Goal: Information Seeking & Learning: Learn about a topic

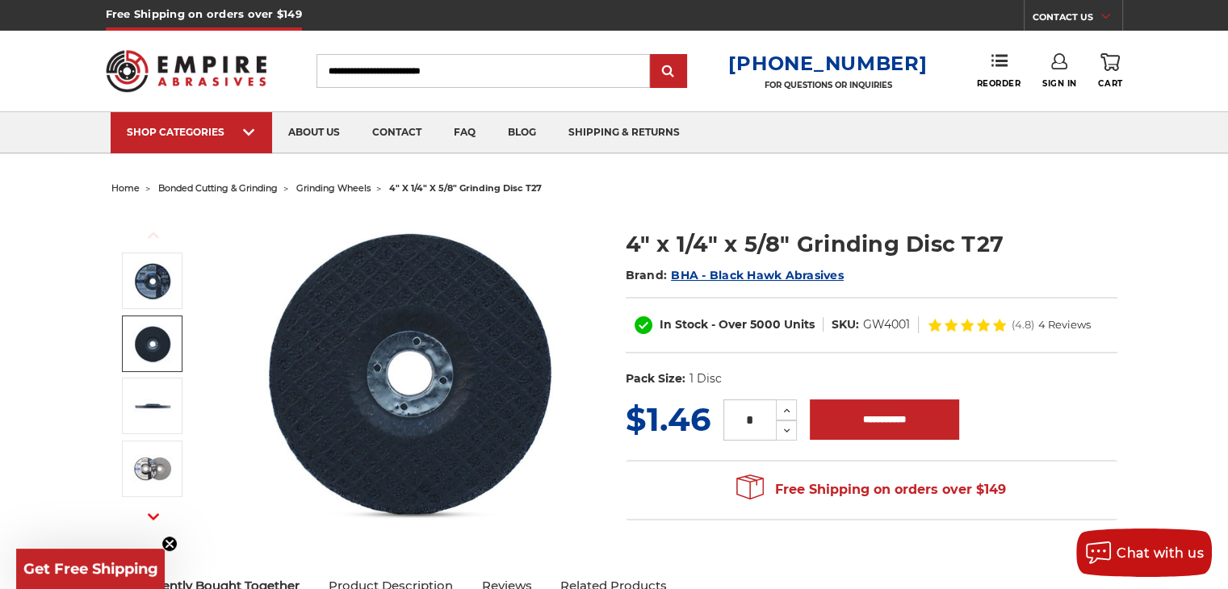
click at [147, 338] on img at bounding box center [152, 344] width 40 height 40
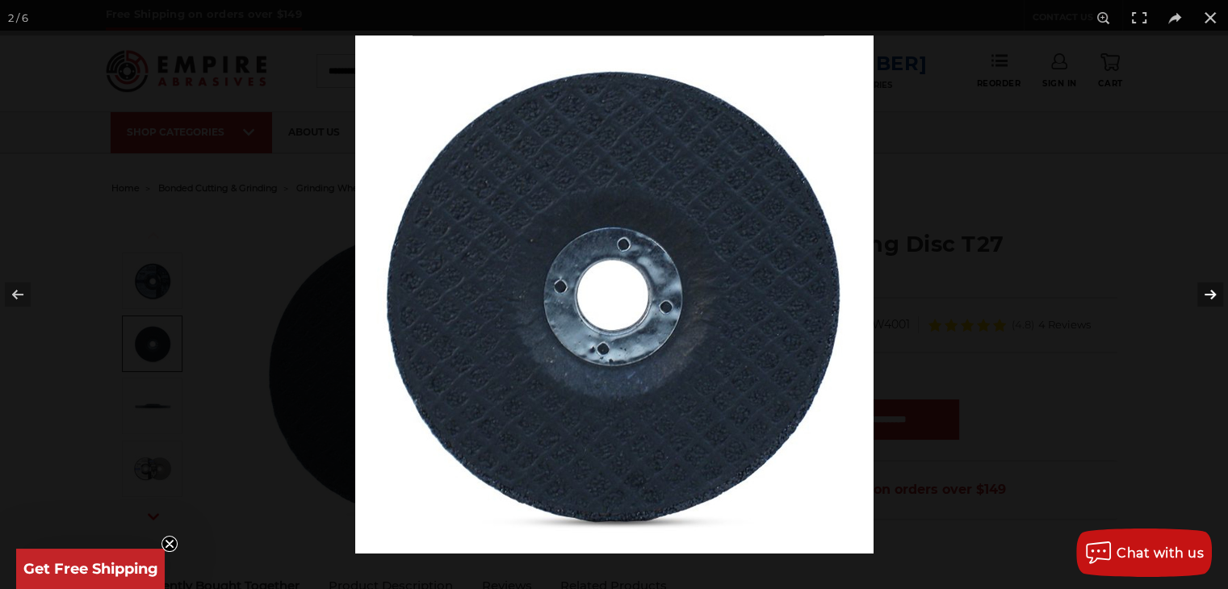
click at [1211, 293] on button at bounding box center [1200, 294] width 57 height 81
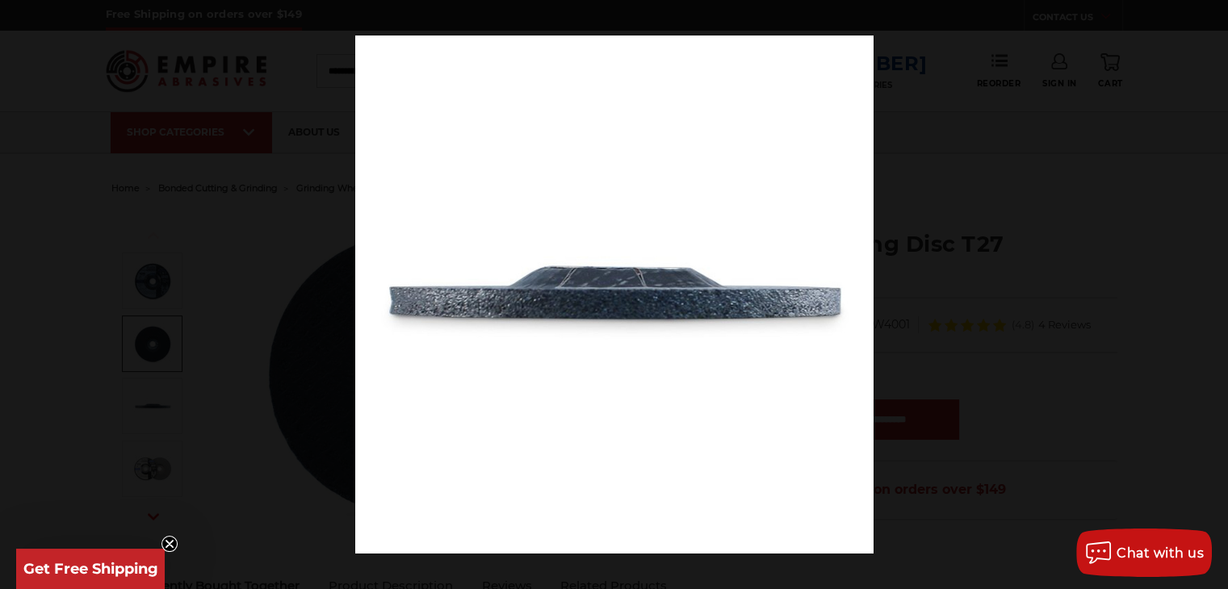
click at [1211, 293] on button at bounding box center [1200, 294] width 57 height 81
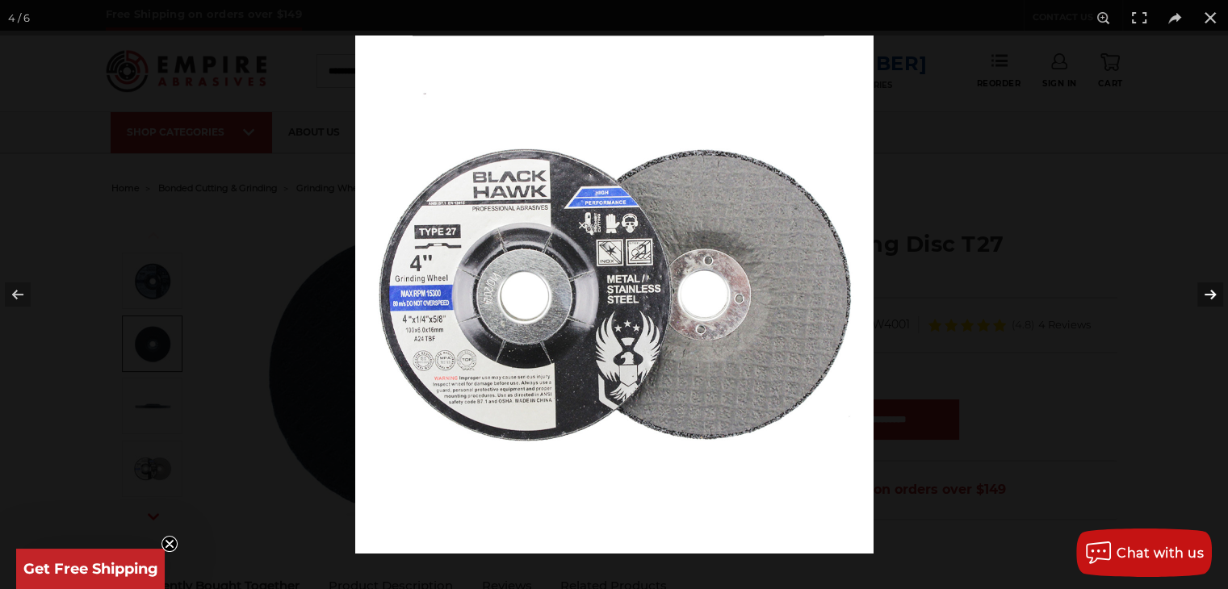
click at [1211, 294] on button at bounding box center [1200, 294] width 57 height 81
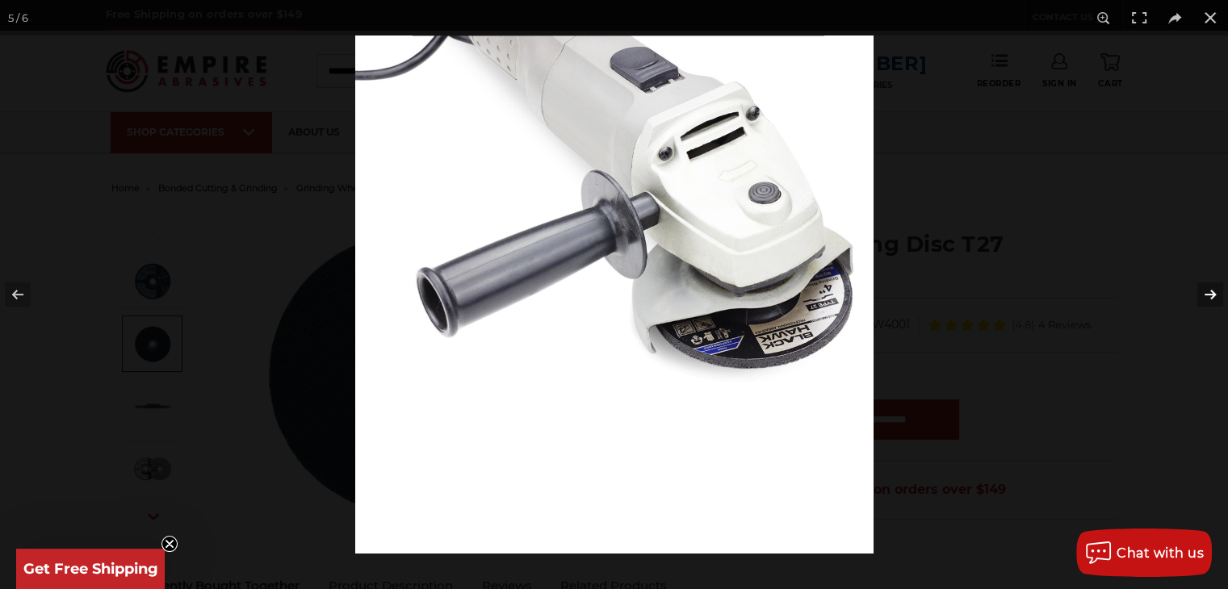
click at [1211, 294] on button at bounding box center [1200, 294] width 57 height 81
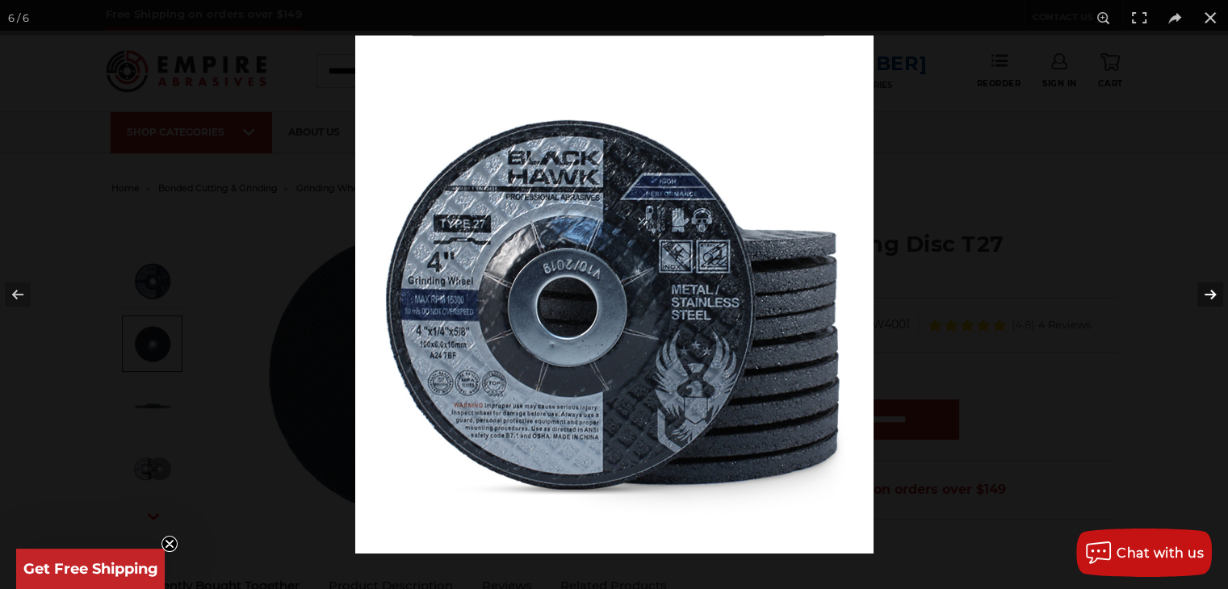
click at [1211, 295] on button at bounding box center [1200, 294] width 57 height 81
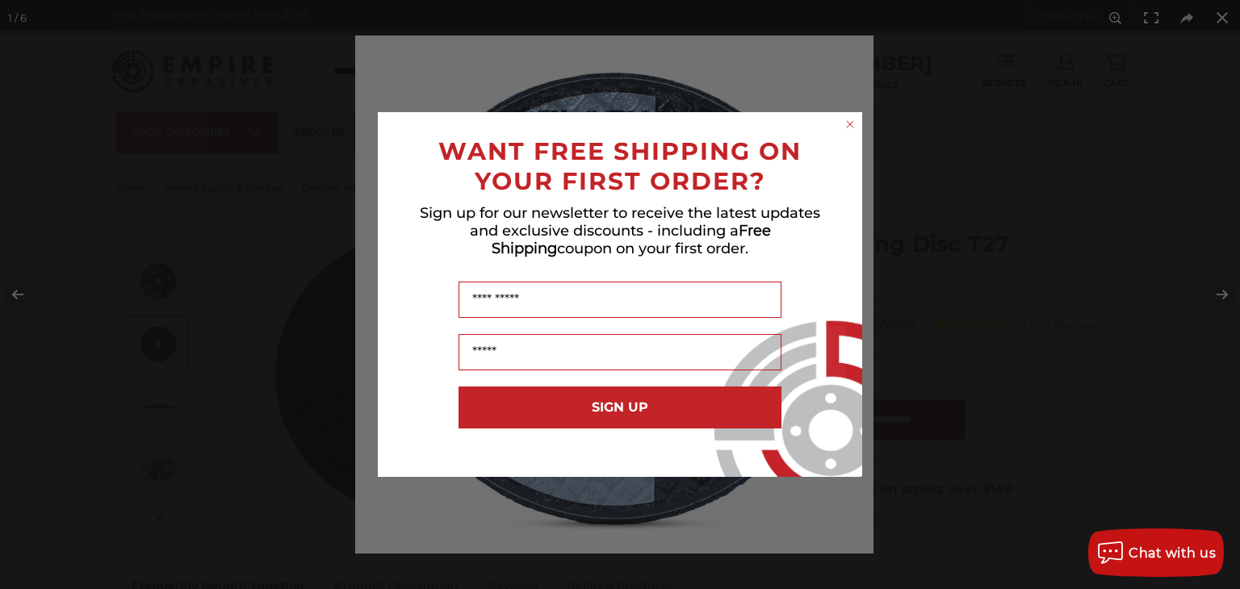
click at [1219, 14] on div "Close dialog WANT FREE SHIPPING ON YOUR FIRST ORDER? Sign up for our newsletter…" at bounding box center [620, 294] width 1240 height 589
click at [850, 122] on circle "Close dialog" at bounding box center [850, 124] width 15 height 15
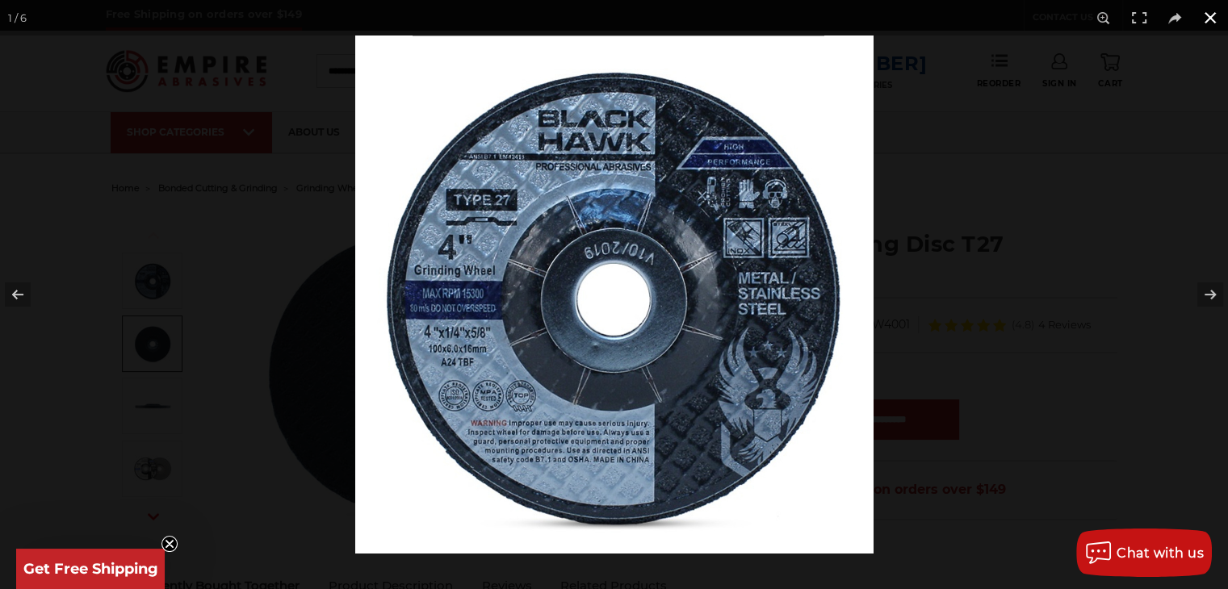
click at [1218, 14] on button at bounding box center [1211, 18] width 36 height 36
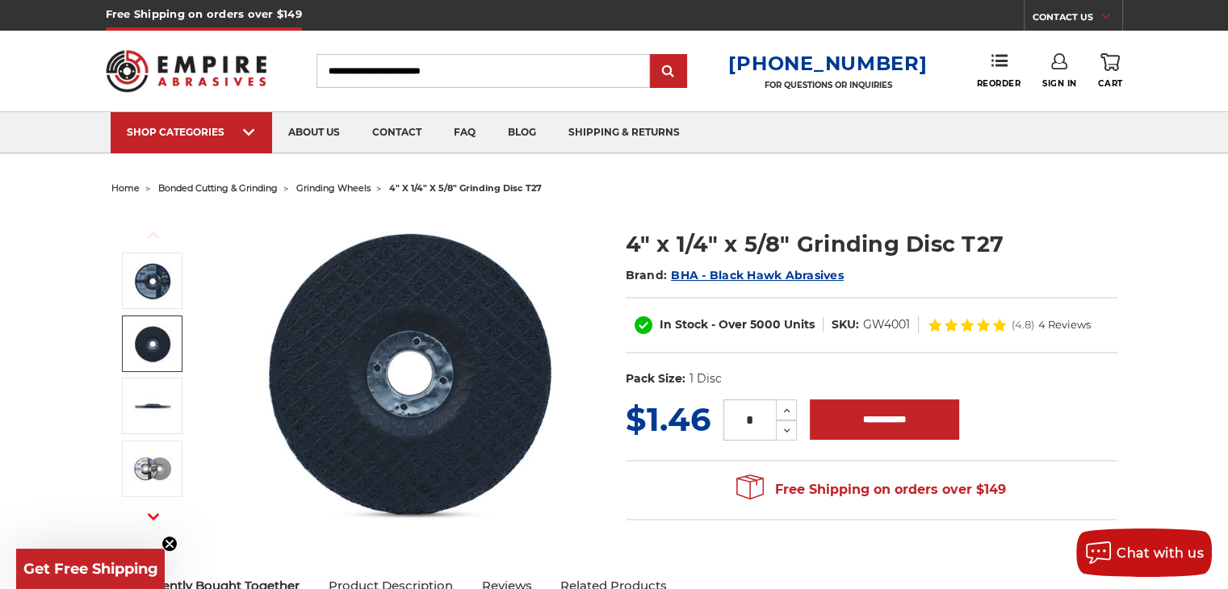
scroll to position [404, 0]
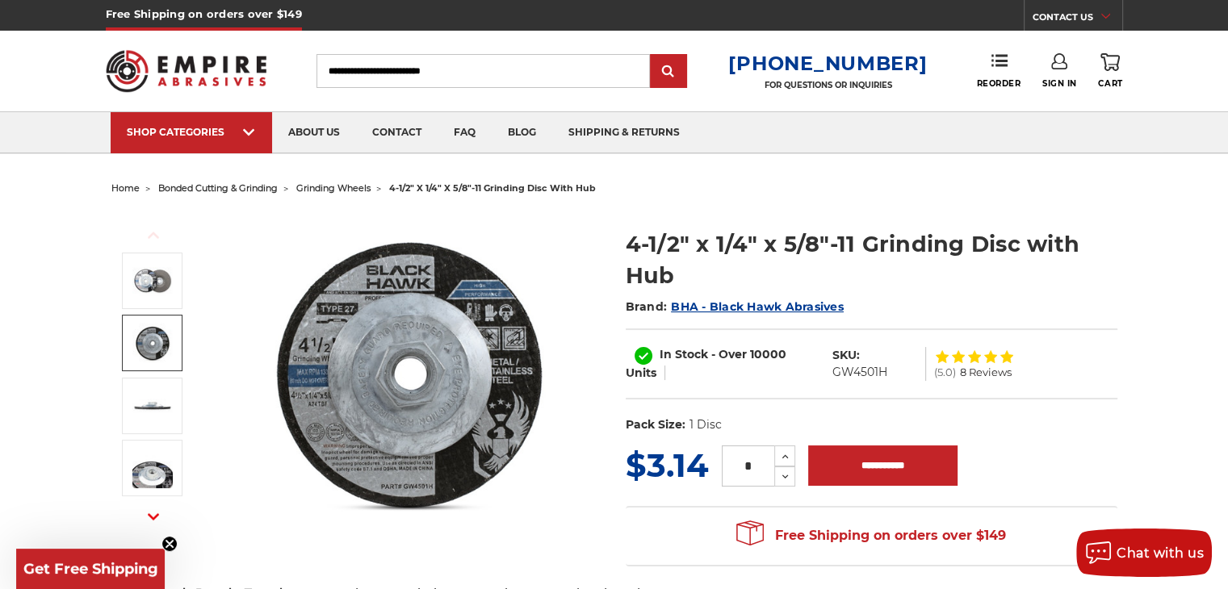
click at [157, 342] on img at bounding box center [152, 343] width 40 height 40
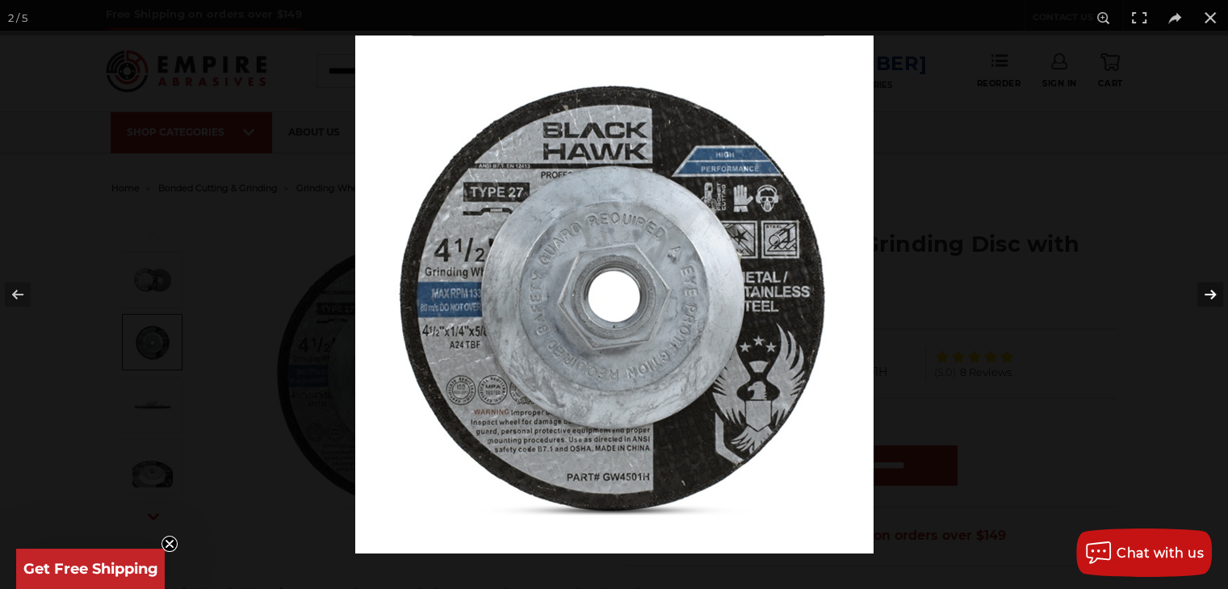
click at [1210, 293] on button at bounding box center [1200, 294] width 57 height 81
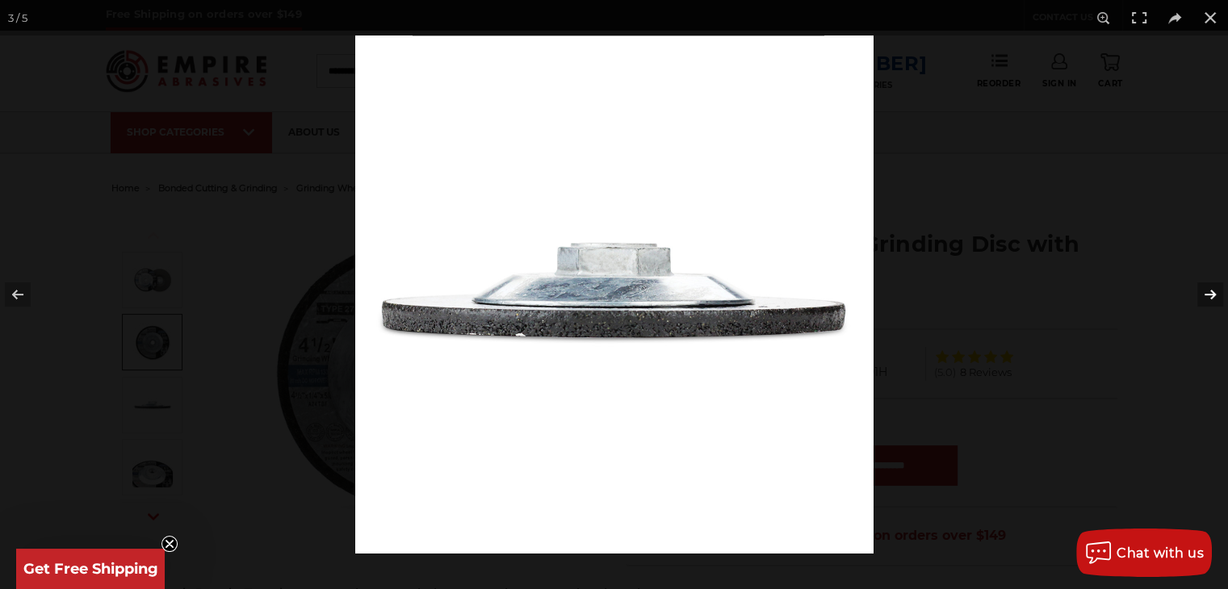
click at [1210, 293] on button at bounding box center [1200, 294] width 57 height 81
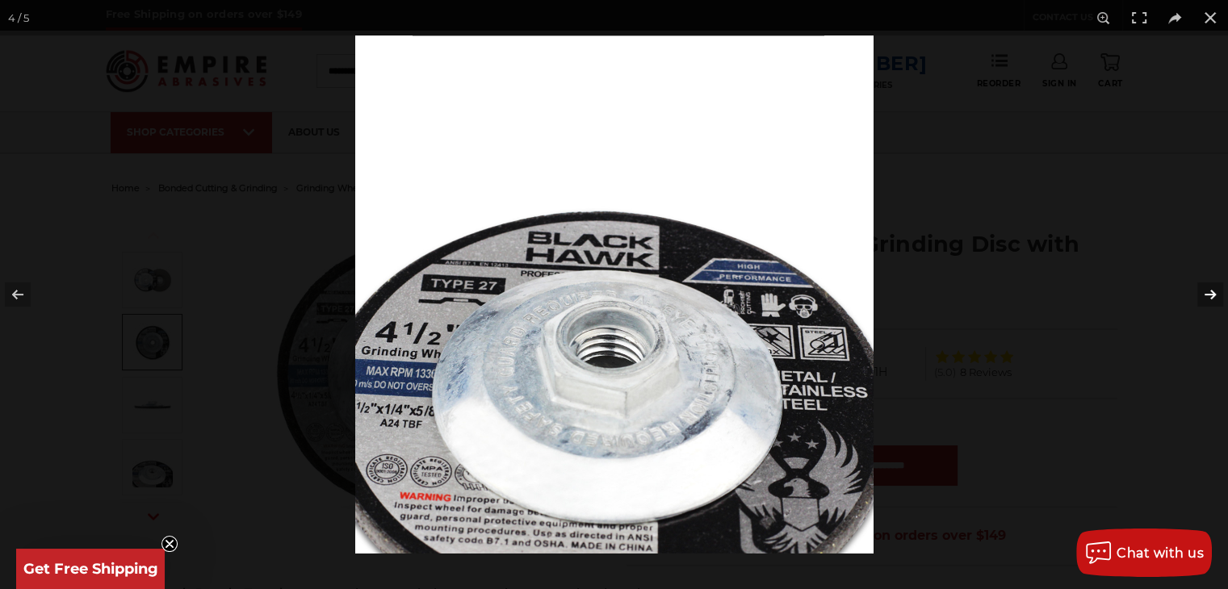
click at [1210, 293] on button at bounding box center [1200, 294] width 57 height 81
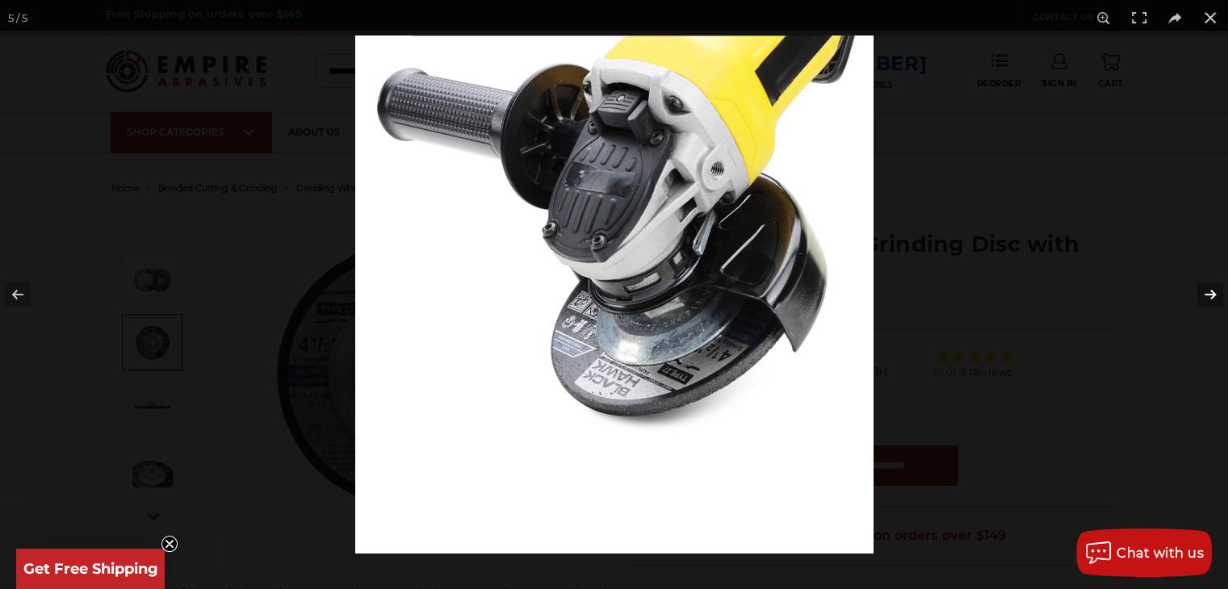
click at [1210, 293] on button at bounding box center [1200, 294] width 57 height 81
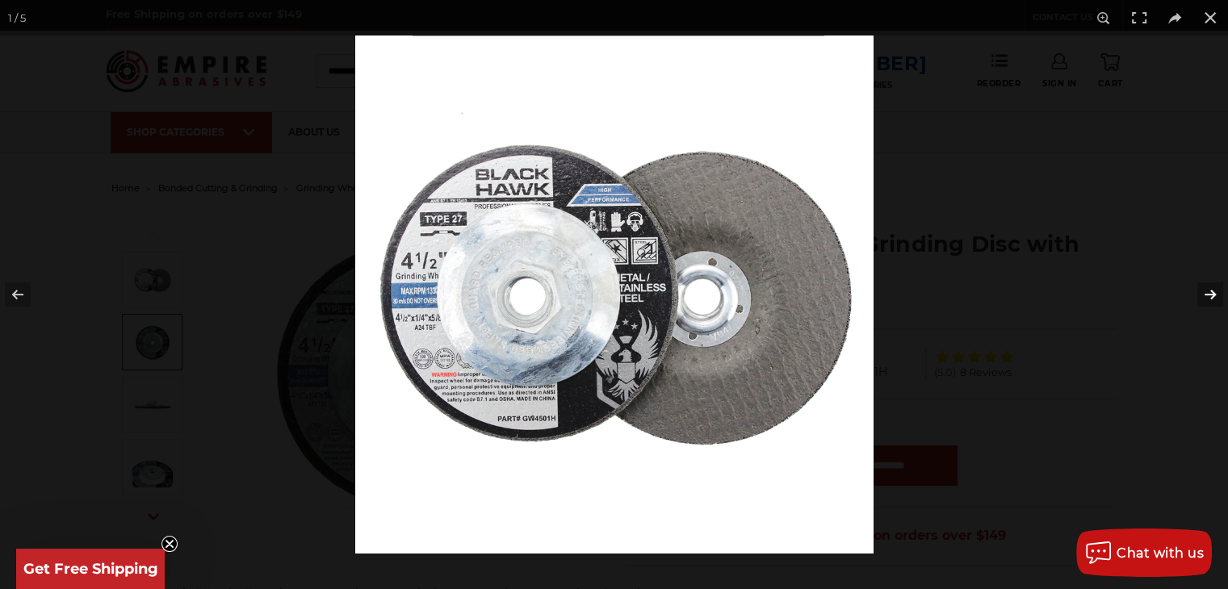
click at [1210, 294] on button at bounding box center [1200, 294] width 57 height 81
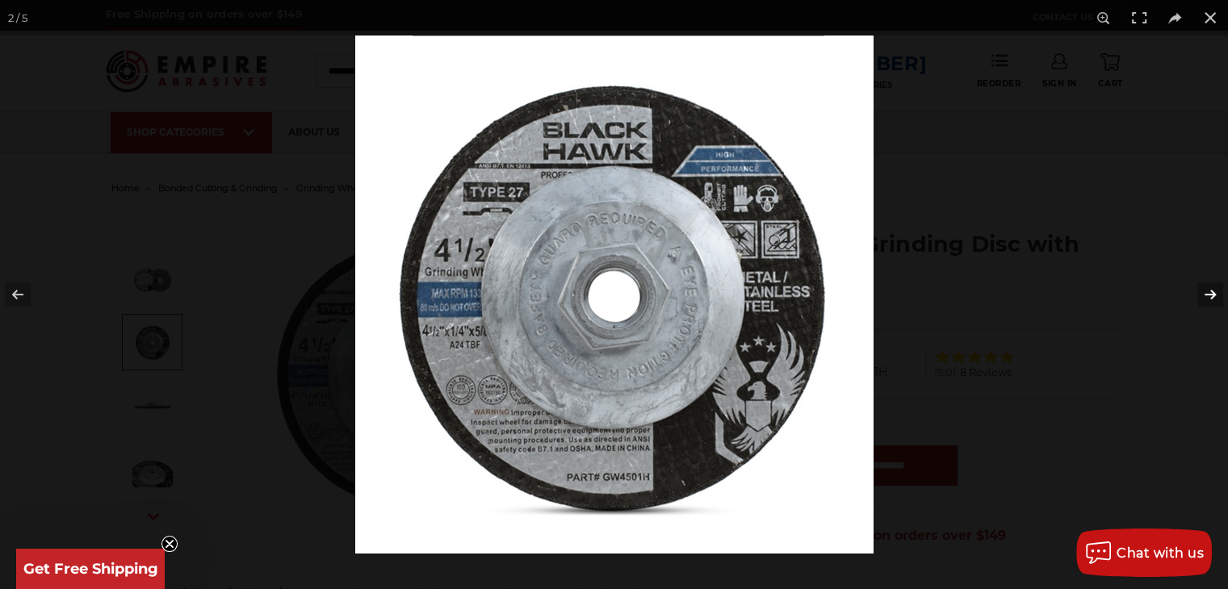
click at [1210, 294] on button at bounding box center [1200, 294] width 57 height 81
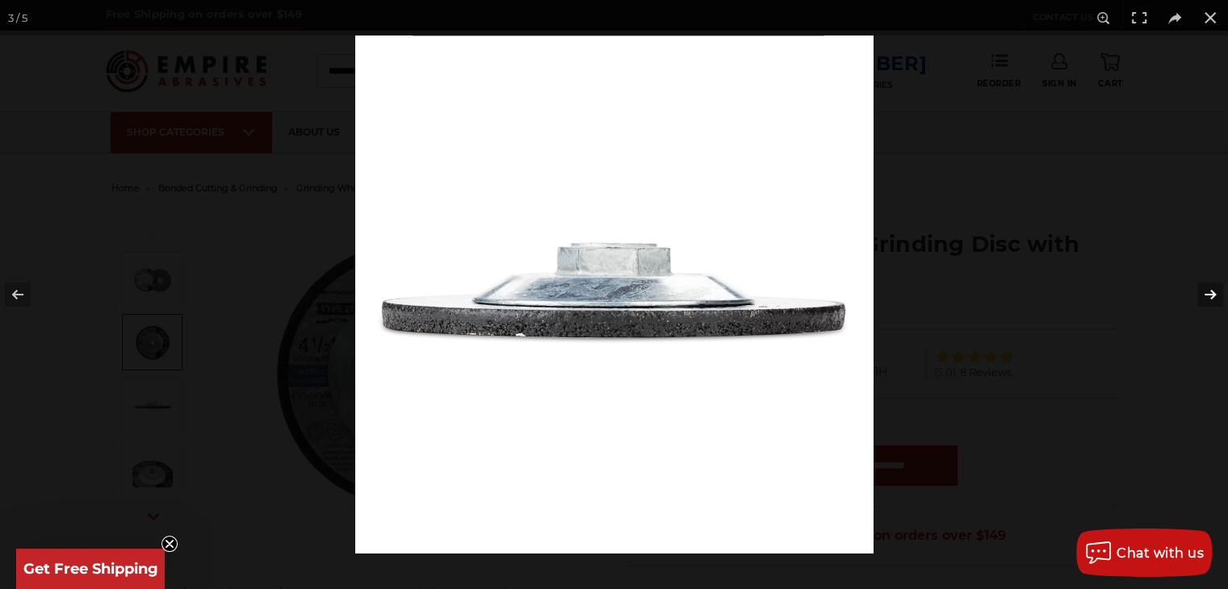
click at [1210, 295] on button at bounding box center [1200, 294] width 57 height 81
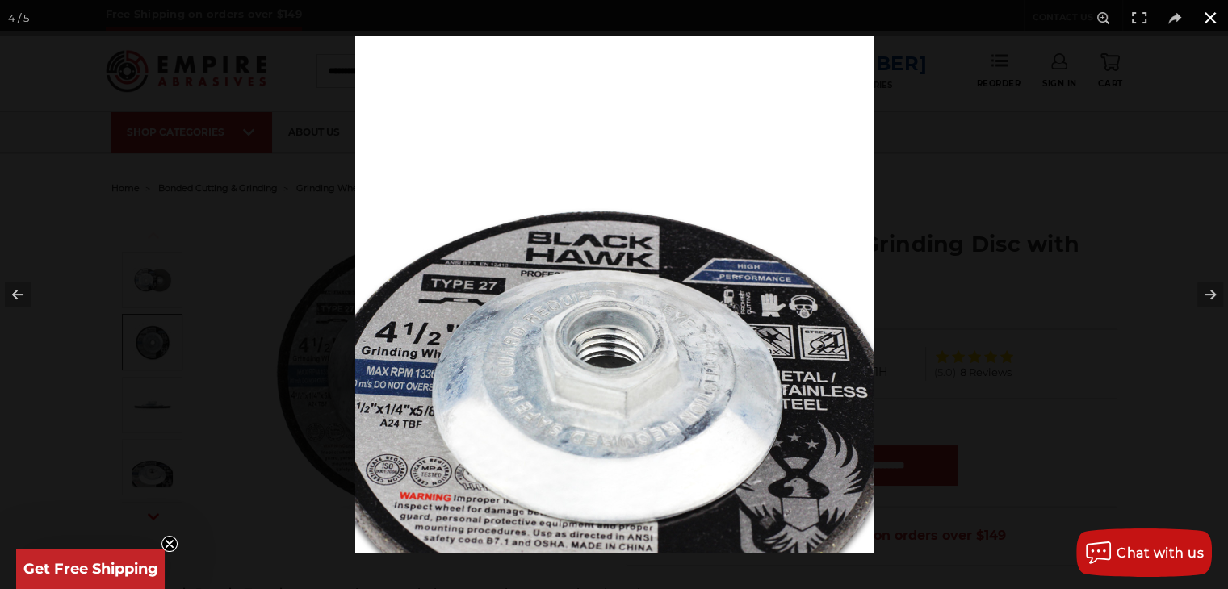
click at [1128, 265] on div at bounding box center [969, 330] width 1228 height 589
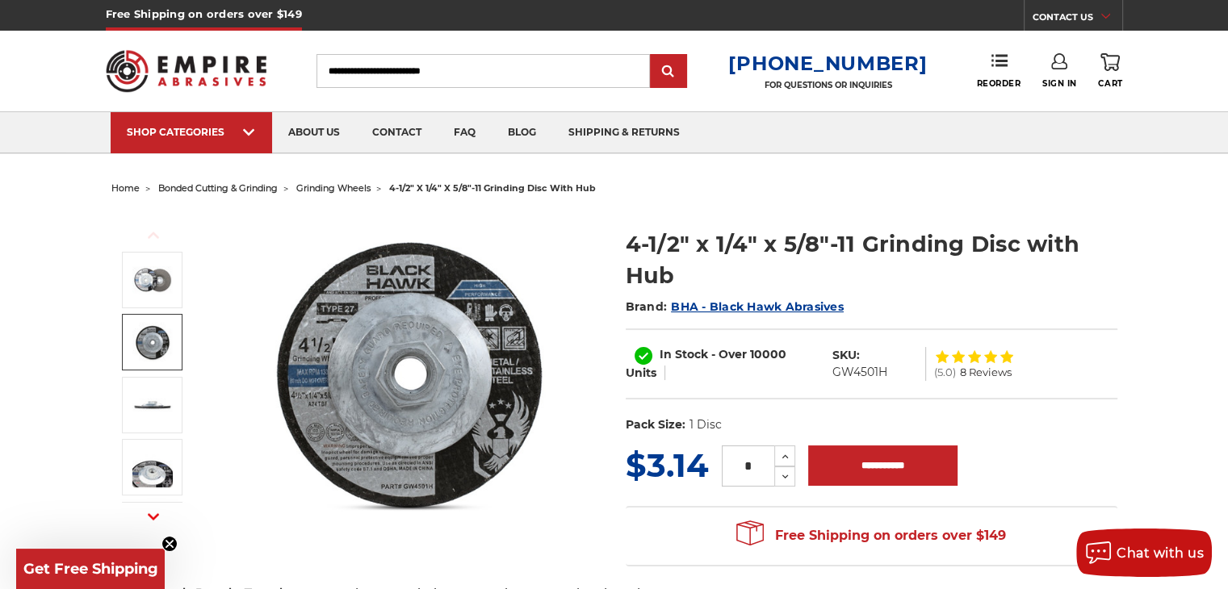
click at [152, 342] on img at bounding box center [152, 342] width 40 height 40
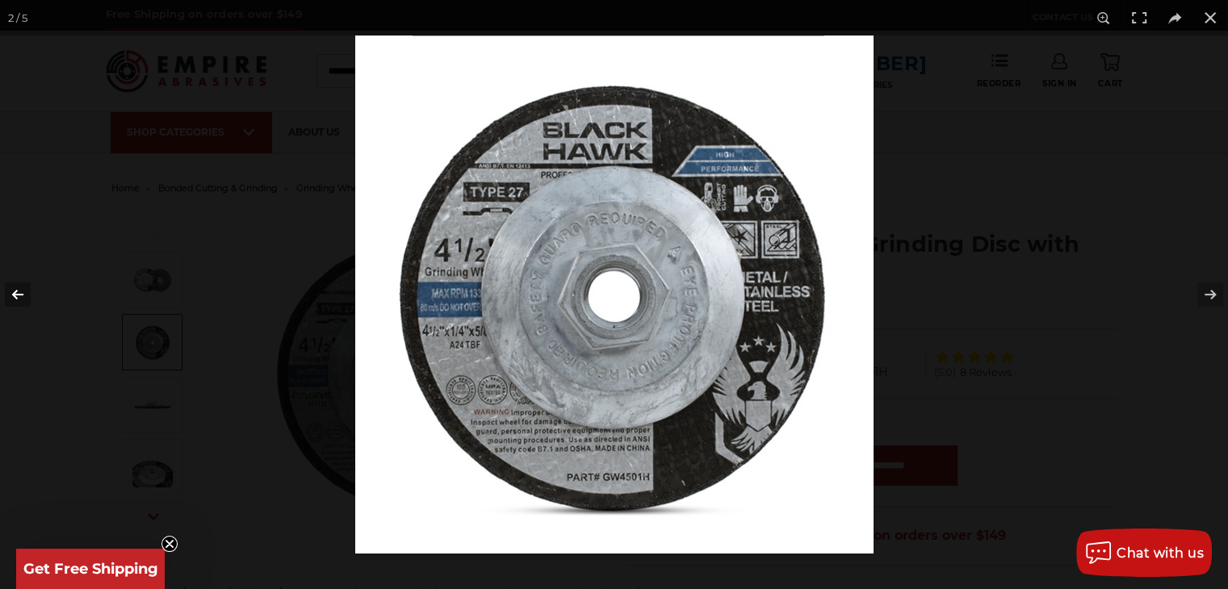
click at [26, 292] on button at bounding box center [28, 294] width 57 height 81
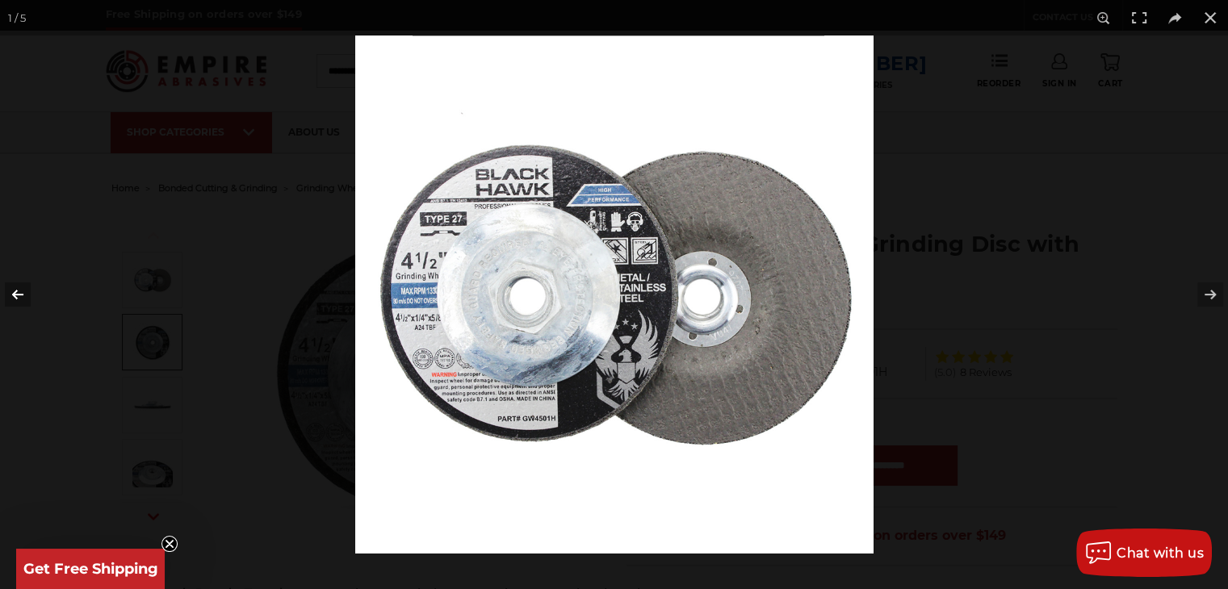
click at [26, 292] on button at bounding box center [28, 294] width 57 height 81
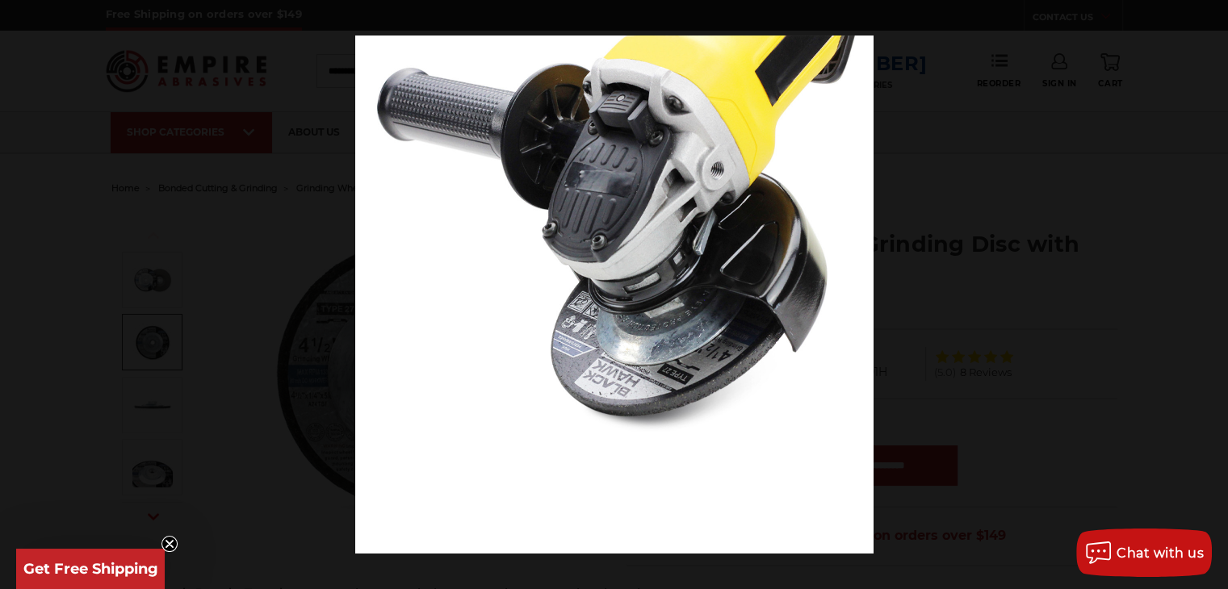
click at [26, 292] on button at bounding box center [28, 294] width 57 height 81
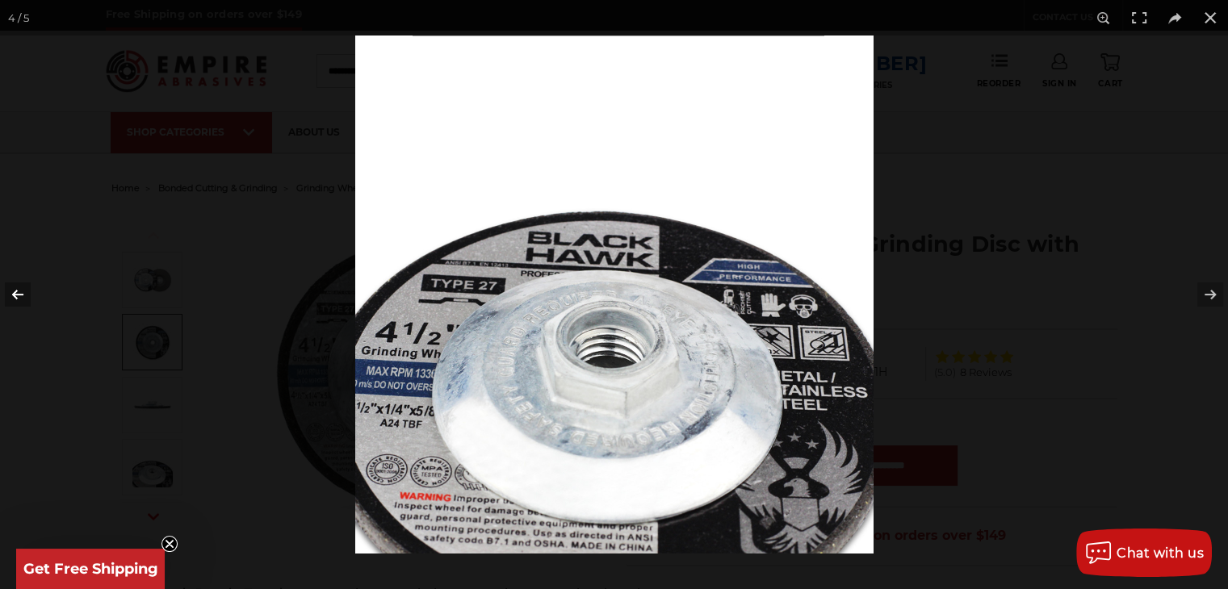
click at [26, 292] on button at bounding box center [28, 294] width 57 height 81
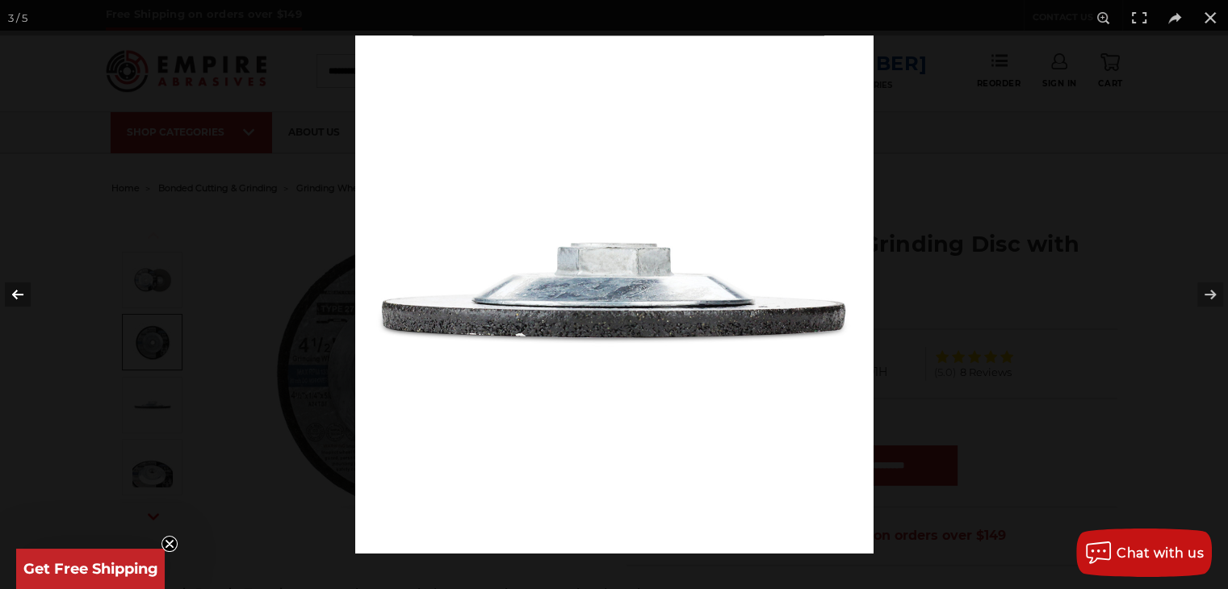
click at [26, 293] on button at bounding box center [28, 294] width 57 height 81
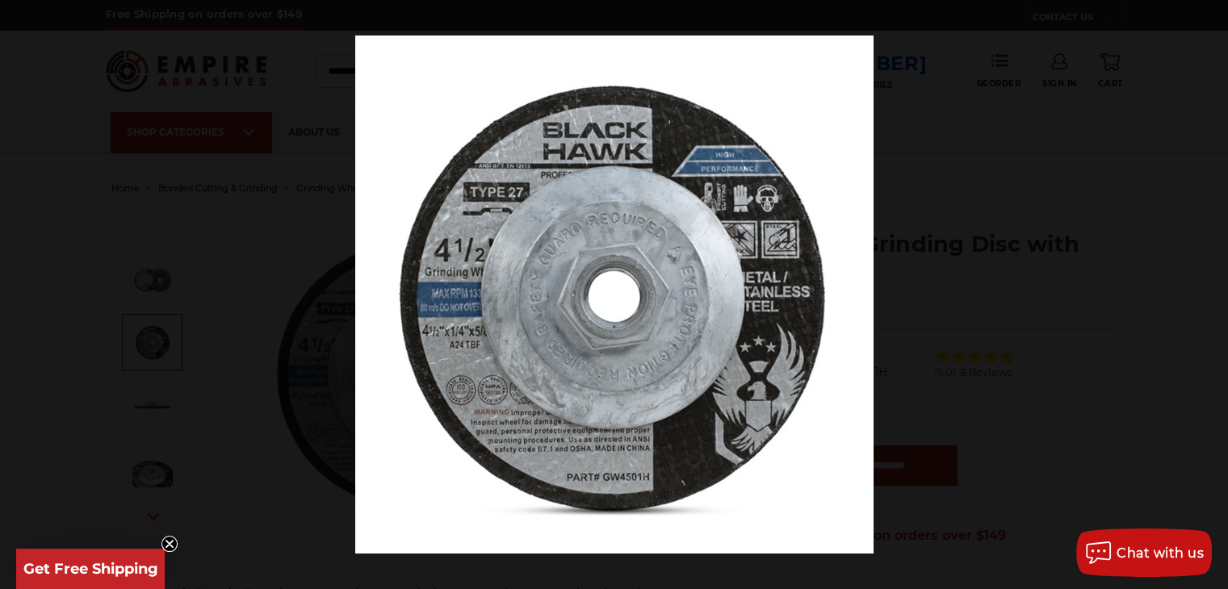
click at [26, 293] on button at bounding box center [28, 294] width 57 height 81
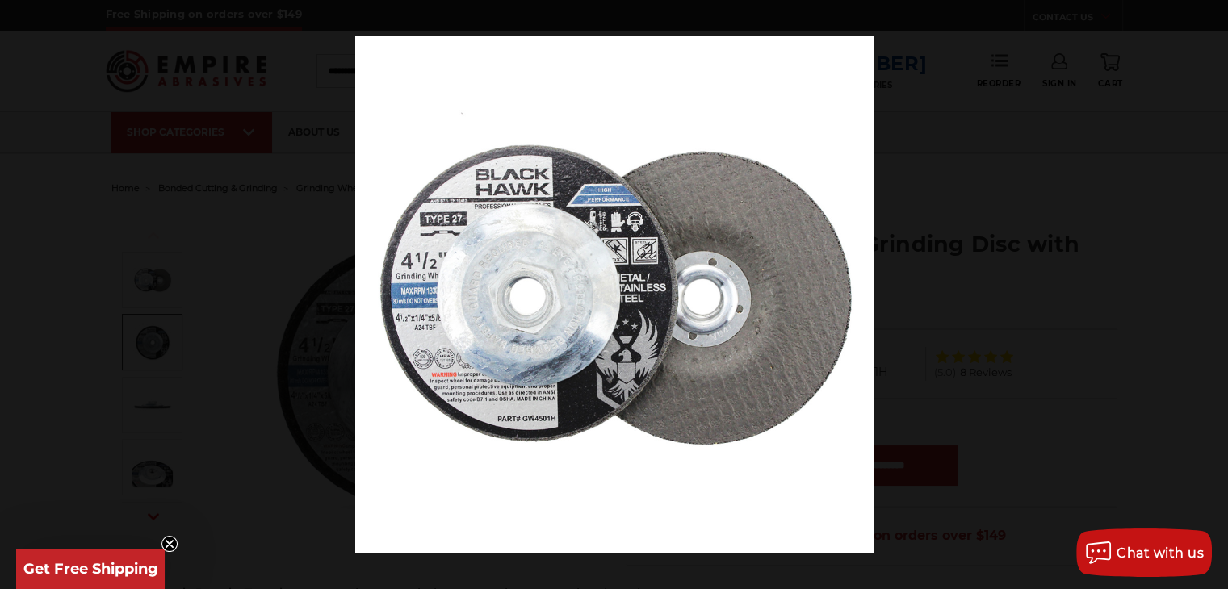
click at [26, 293] on button at bounding box center [28, 294] width 57 height 81
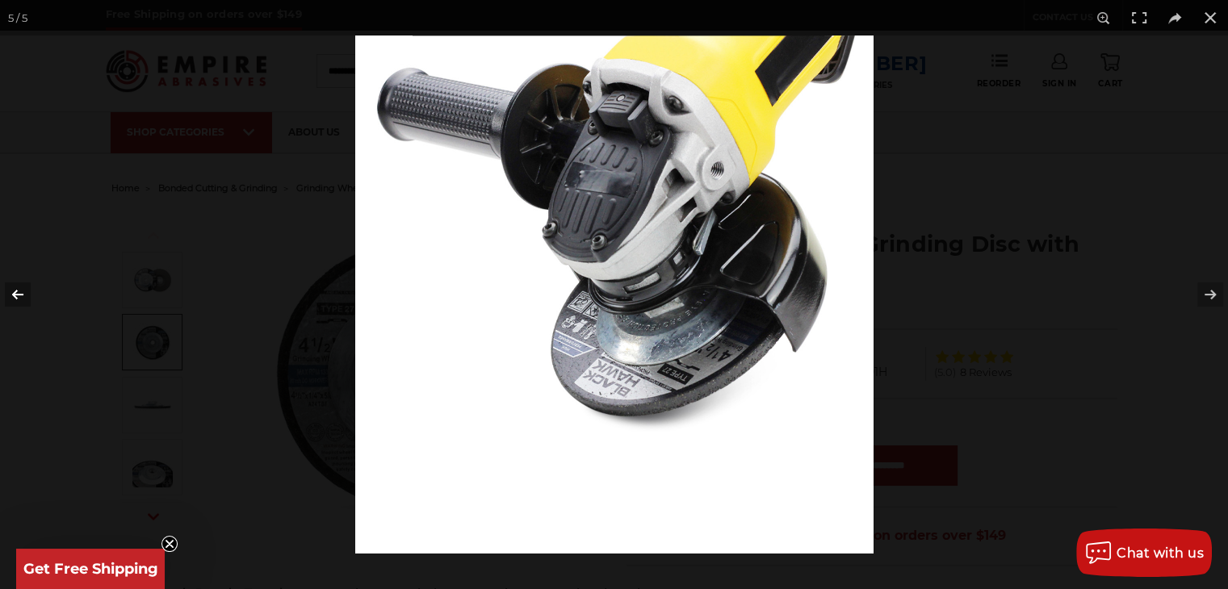
click at [26, 294] on button at bounding box center [28, 294] width 57 height 81
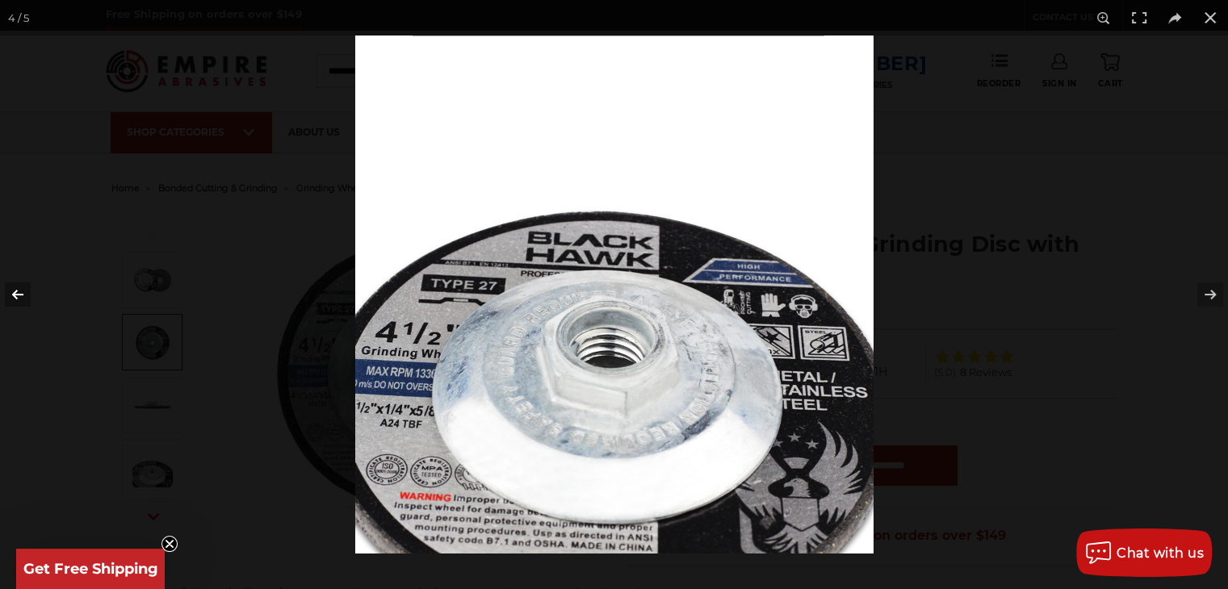
click at [26, 295] on button at bounding box center [28, 294] width 57 height 81
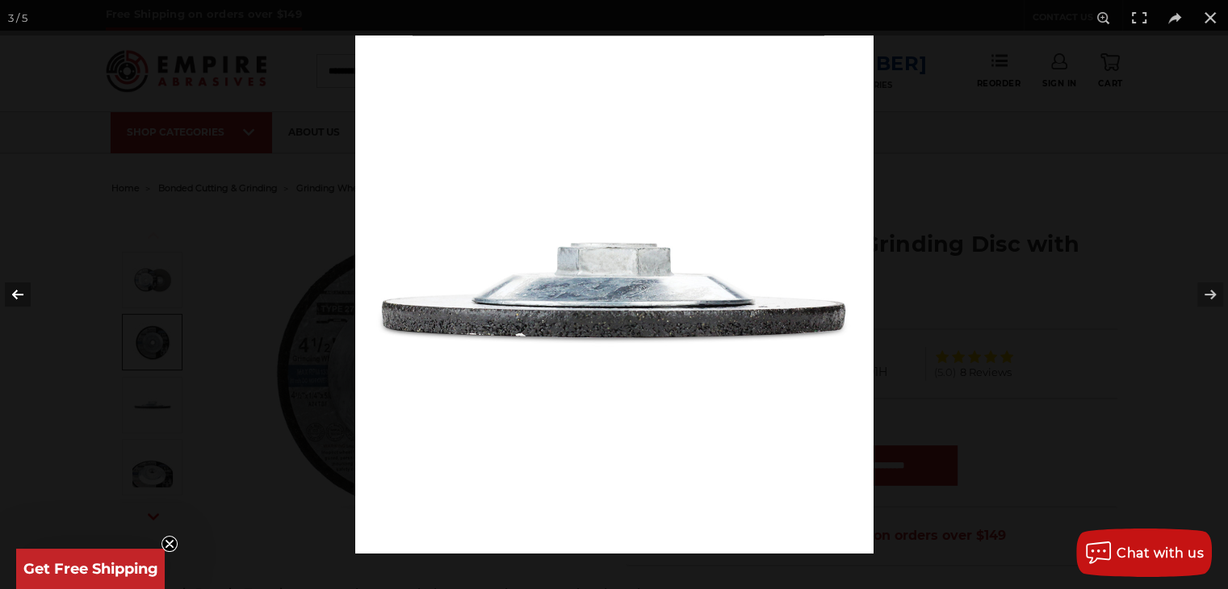
click at [26, 295] on button at bounding box center [28, 294] width 57 height 81
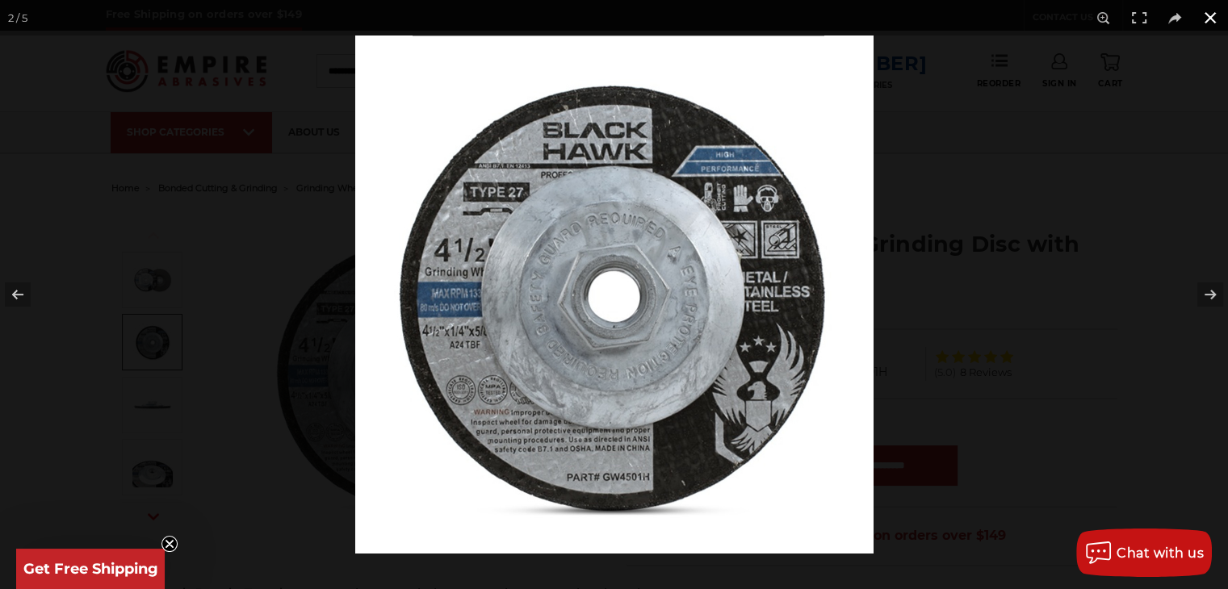
click at [1210, 14] on button at bounding box center [1211, 18] width 36 height 36
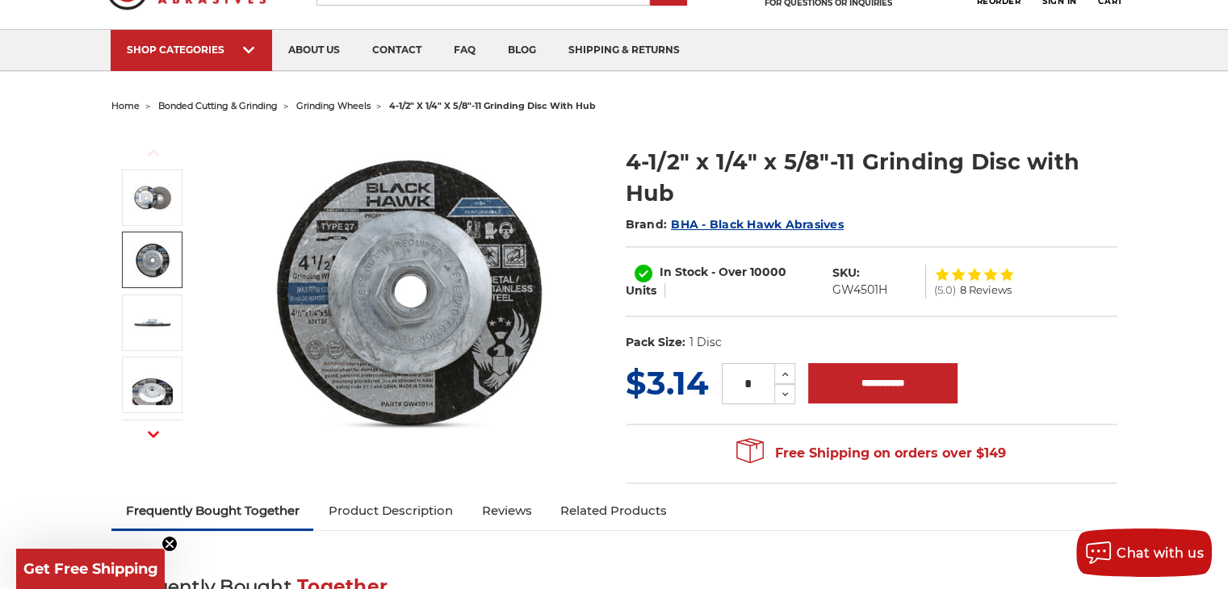
scroll to position [81, 0]
